Goal: Use online tool/utility: Utilize a website feature to perform a specific function

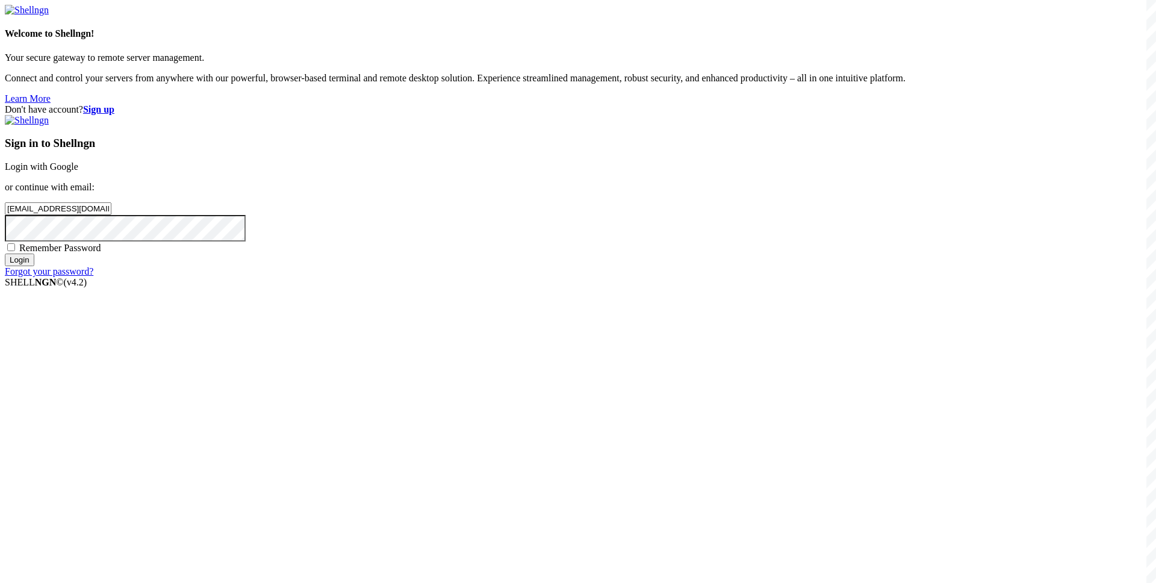
click at [101, 253] on span "Remember Password" at bounding box center [60, 248] width 82 height 10
click at [15, 251] on input "Remember Password" at bounding box center [11, 247] width 8 height 8
checkbox input "true"
click at [34, 266] on input "Login" at bounding box center [20, 260] width 30 height 13
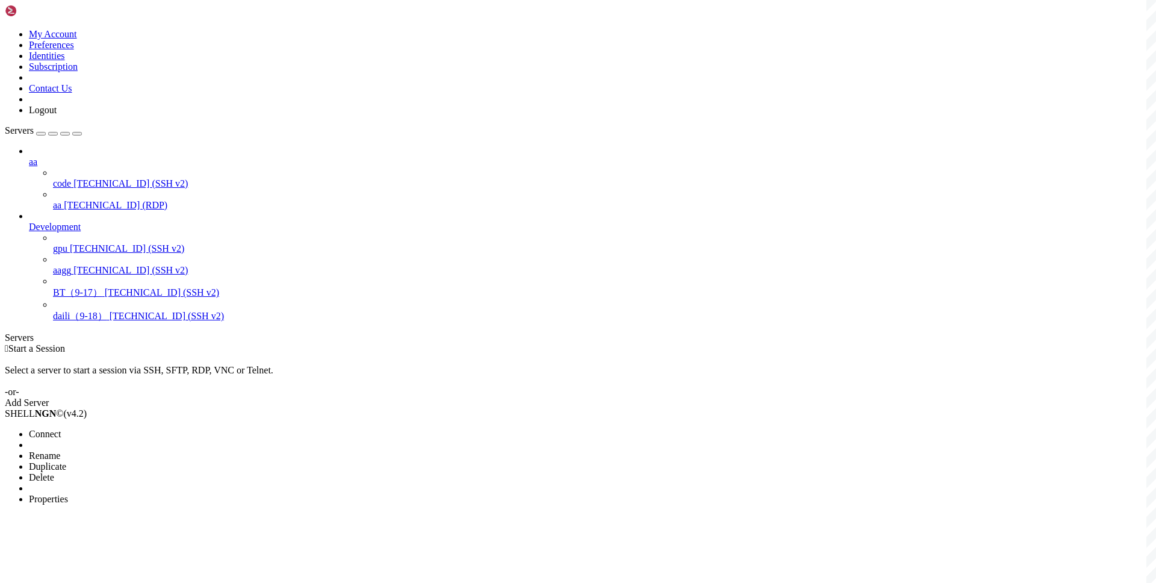
click at [61, 429] on span "Connect" at bounding box center [45, 434] width 32 height 10
